Goal: Get advice/opinions

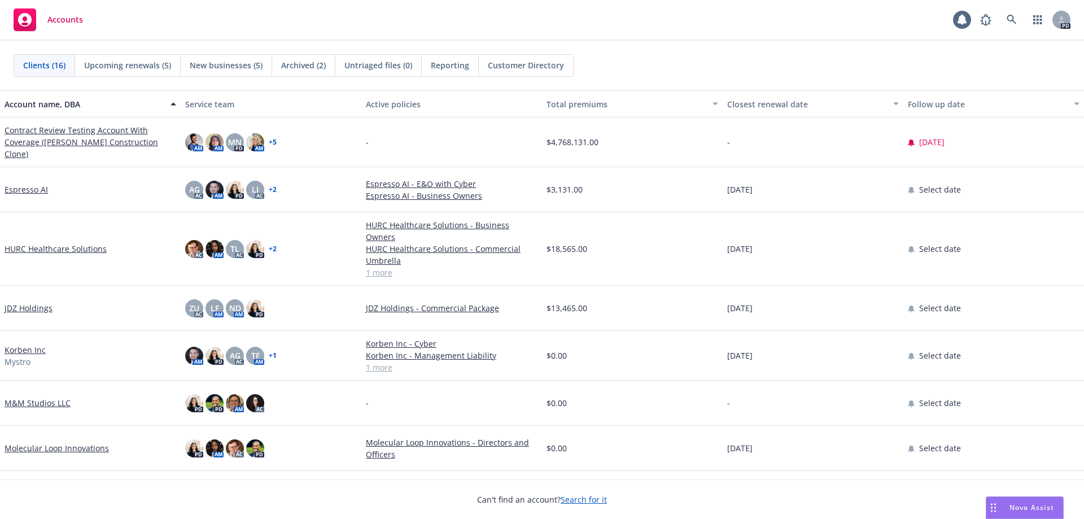
click at [1021, 509] on span "Nova Assist" at bounding box center [1032, 508] width 45 height 10
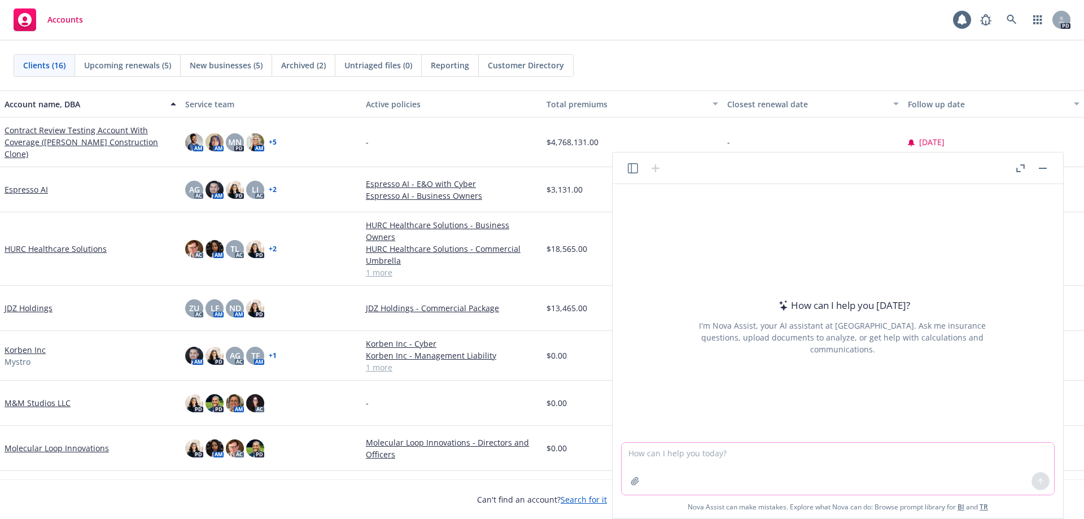
click at [704, 467] on textarea at bounding box center [838, 469] width 433 height 52
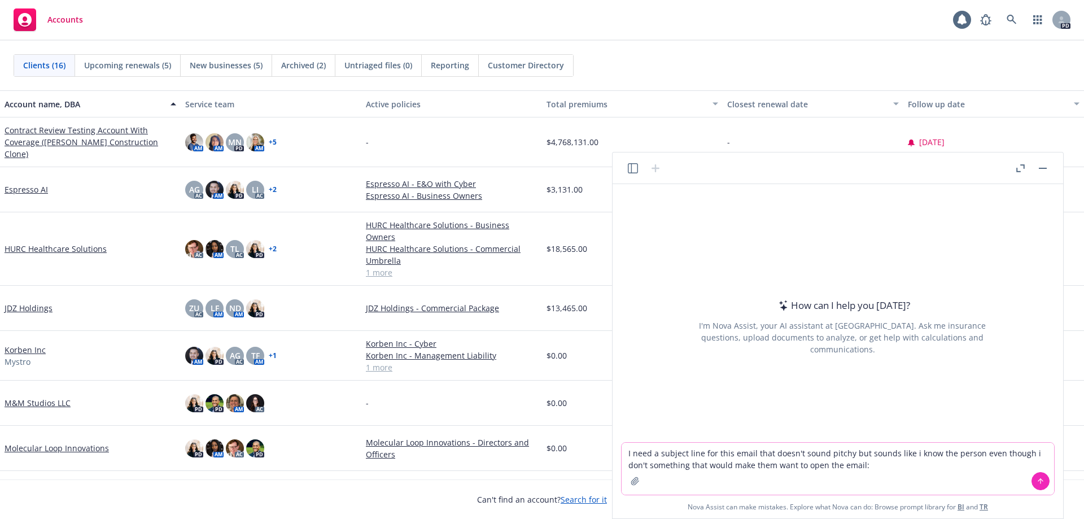
paste textarea "I hope you’re well. I love what you’re doing at [DATE] Boots! My husband owns s…"
type textarea "L ipsu d sitamet cons adi elit seddo eius tempo'i utlab etdolo mag aliqua enim …"
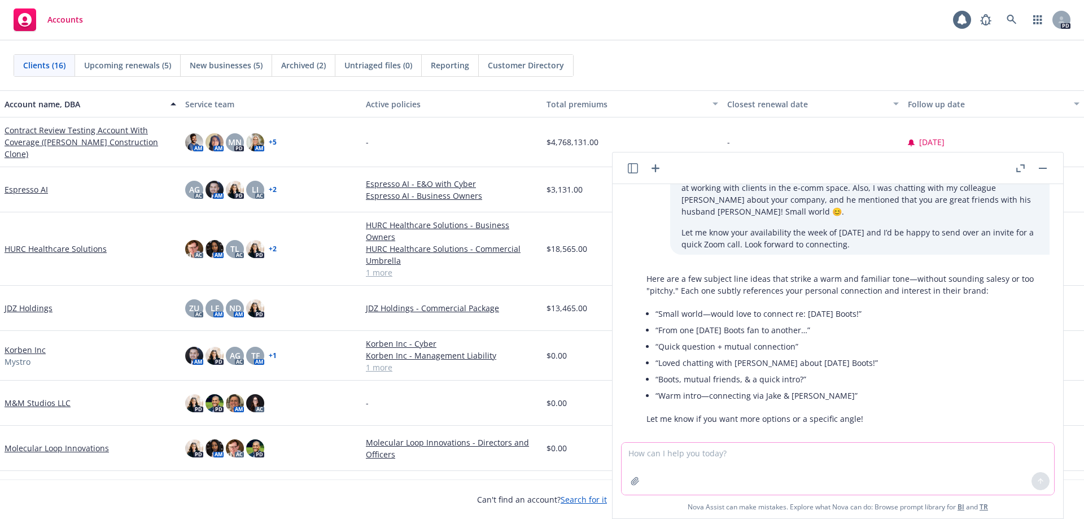
scroll to position [134, 0]
drag, startPoint x: 818, startPoint y: 383, endPoint x: 660, endPoint y: 392, distance: 158.3
click at [660, 392] on div "Here are a few subject line ideas that strike a warm and familiar tone—without …" at bounding box center [842, 346] width 414 height 161
copy li "Warm intro—connecting via Jake & [PERSON_NAME]"
click at [695, 462] on textarea at bounding box center [838, 469] width 433 height 52
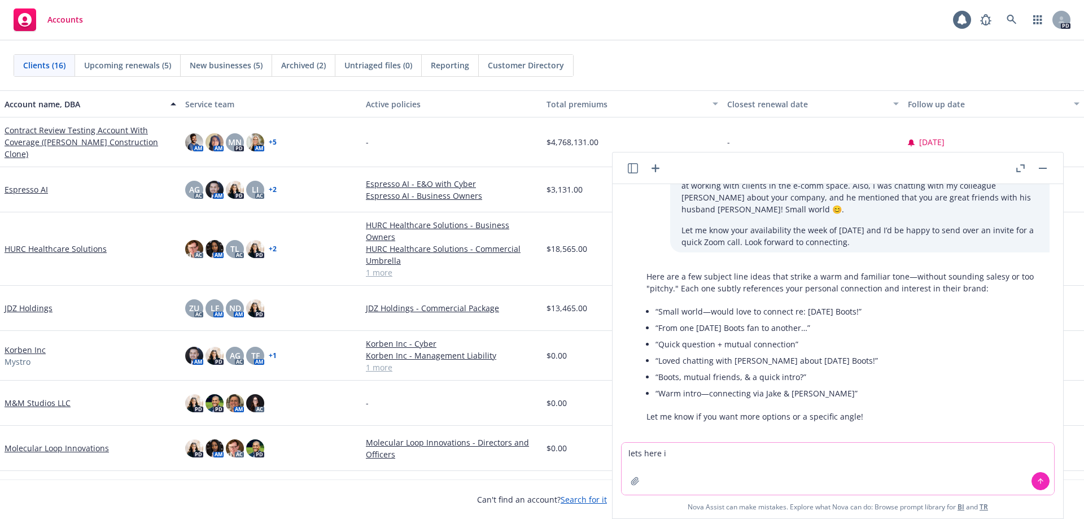
type textarea "lets here it"
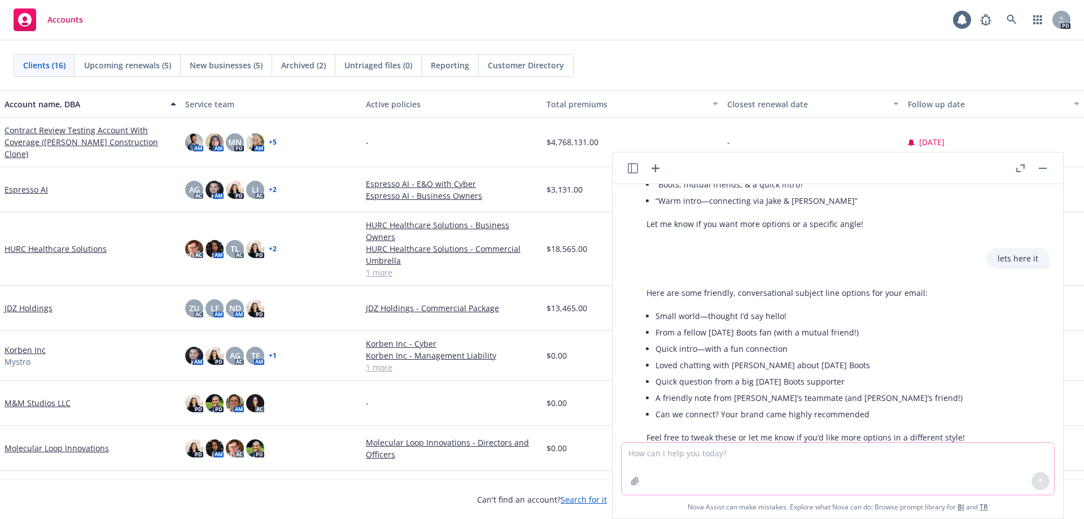
scroll to position [347, 0]
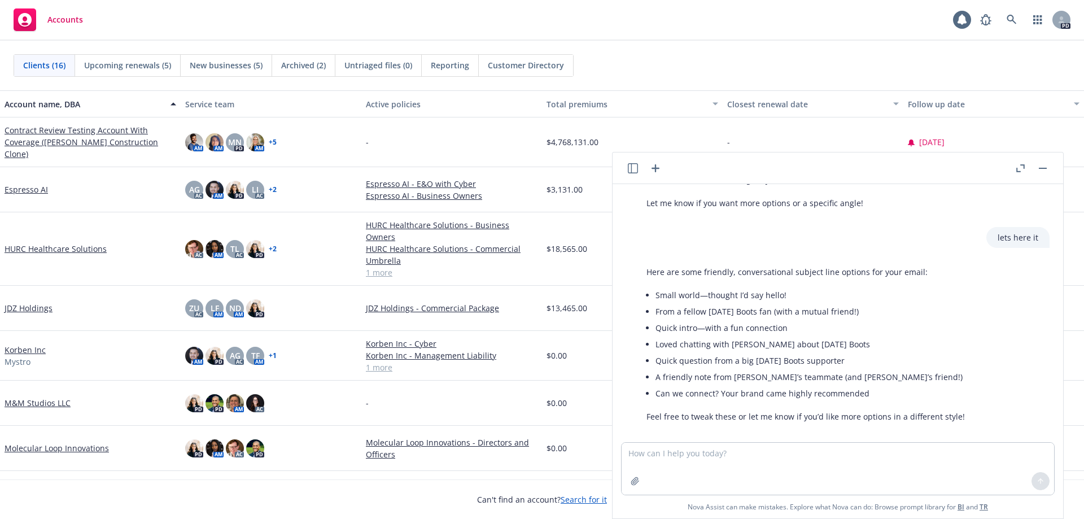
click at [653, 169] on icon "button" at bounding box center [656, 168] width 14 height 14
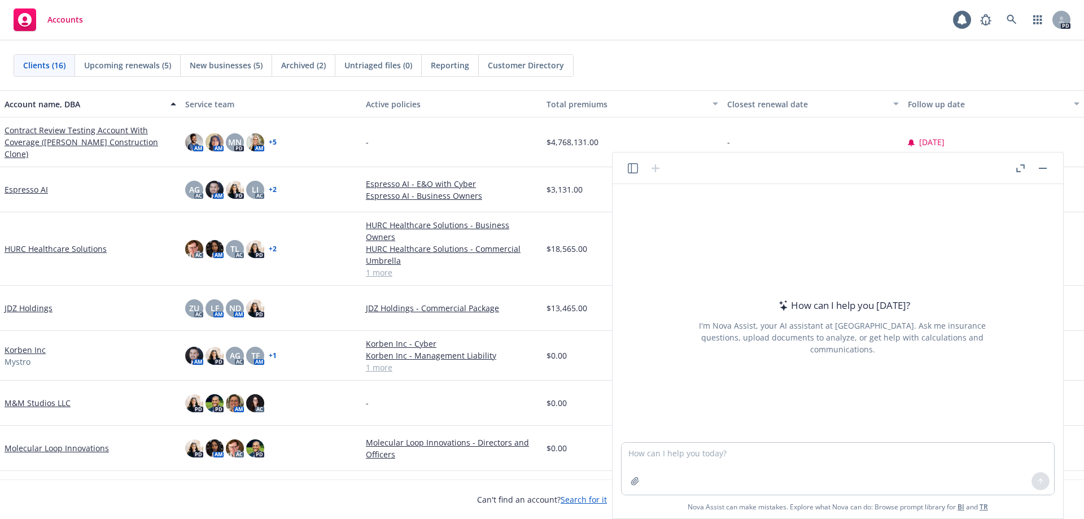
click at [1048, 171] on button "button" at bounding box center [1043, 168] width 14 height 14
